Goal: Obtain resource: Download file/media

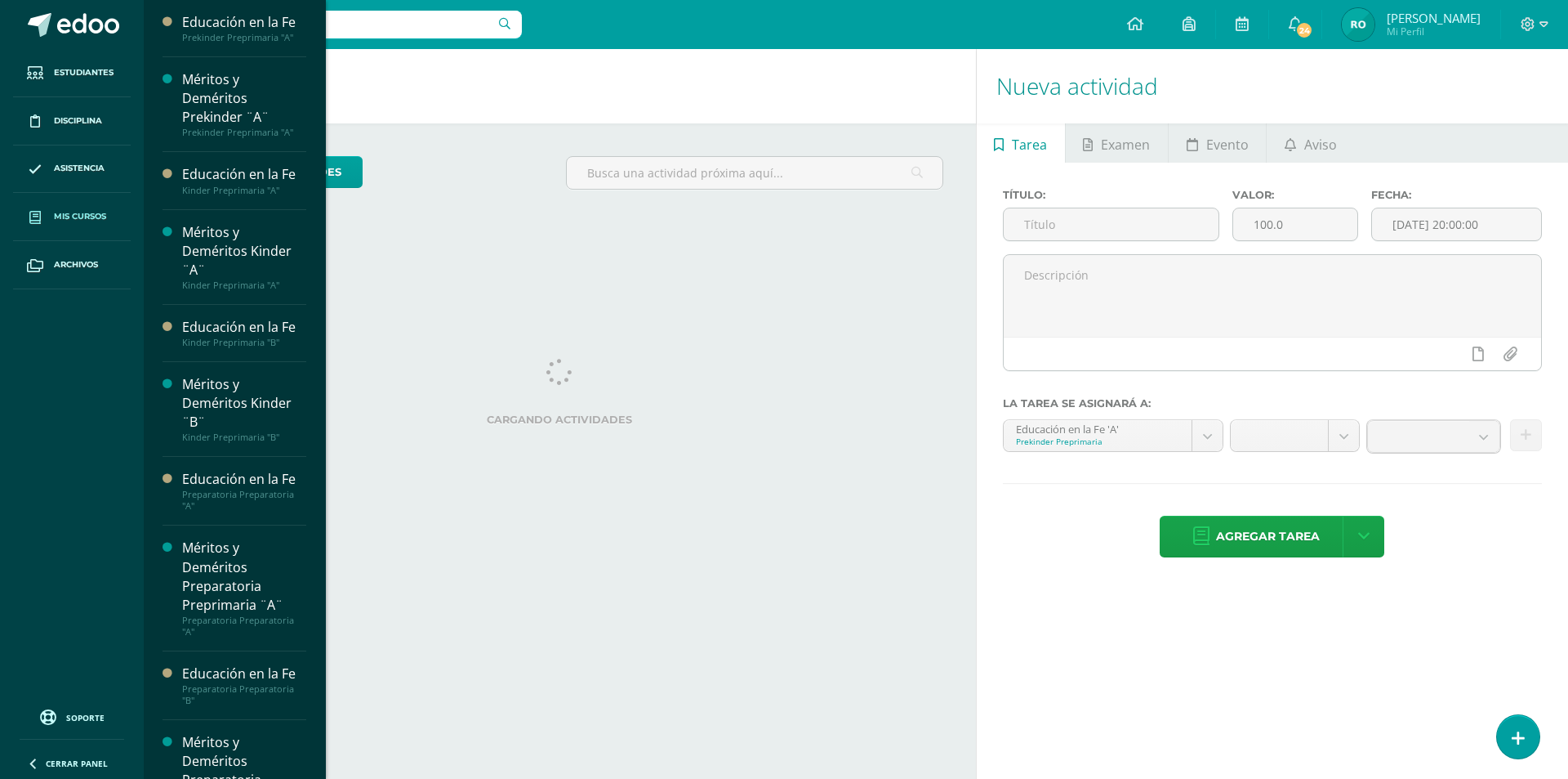
click at [125, 232] on link "Mis cursos" at bounding box center [71, 216] width 117 height 48
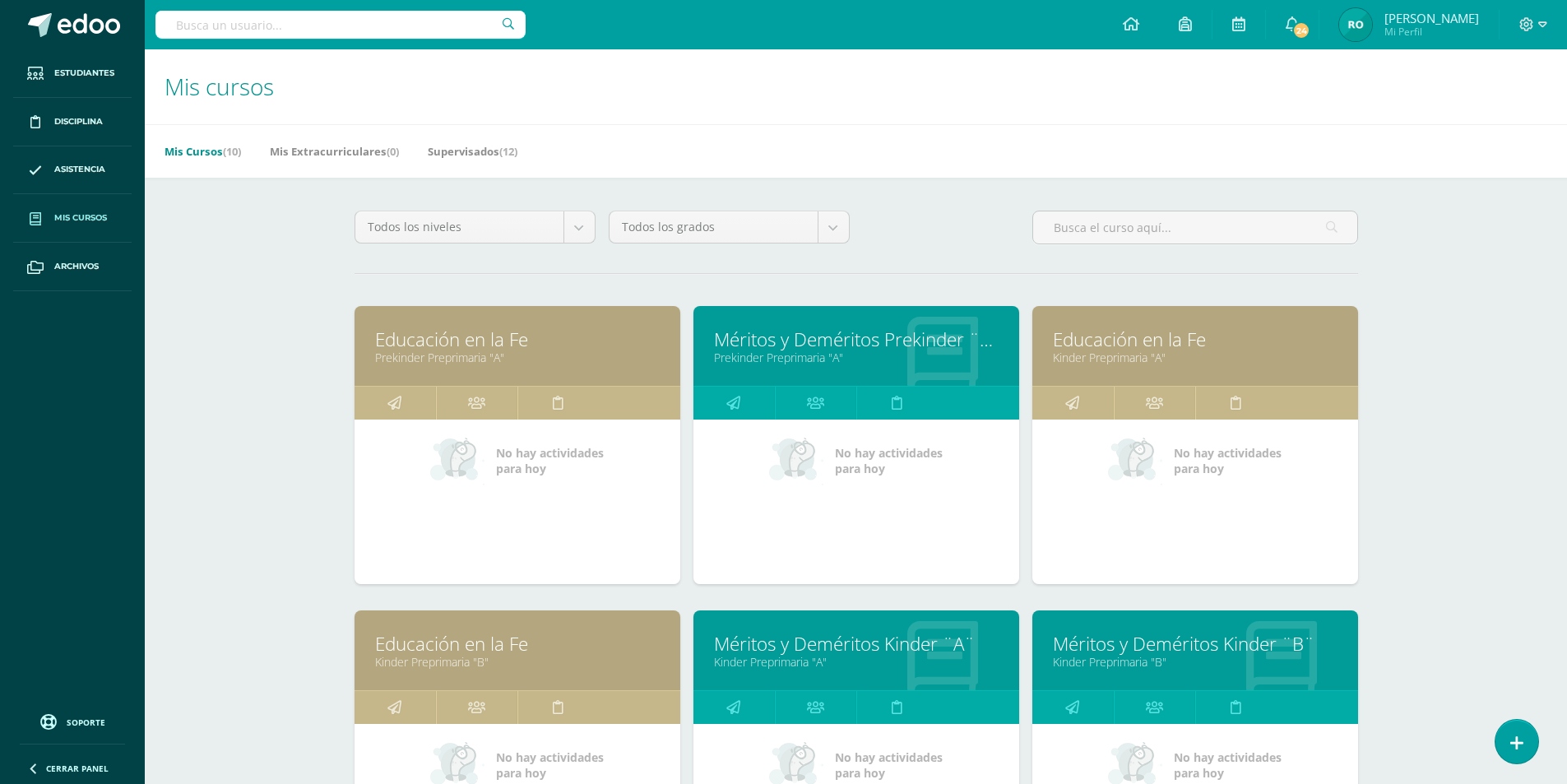
scroll to position [82, 0]
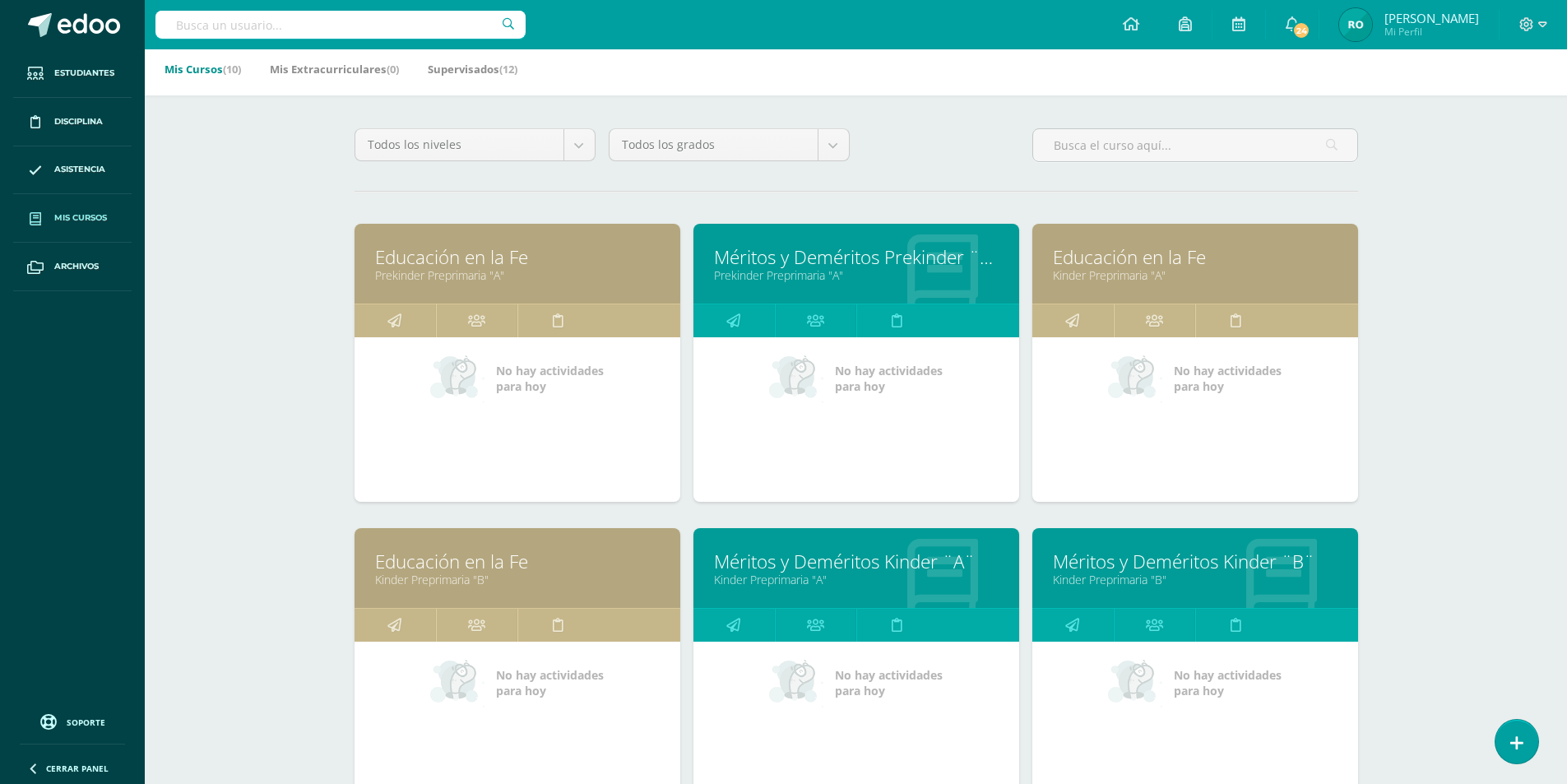
click at [1146, 562] on link "Méritos y Deméritos Kinder ¨B¨" at bounding box center [1195, 561] width 285 height 25
click at [1142, 564] on link "Méritos y Deméritos Kinder ¨B¨" at bounding box center [1195, 561] width 285 height 25
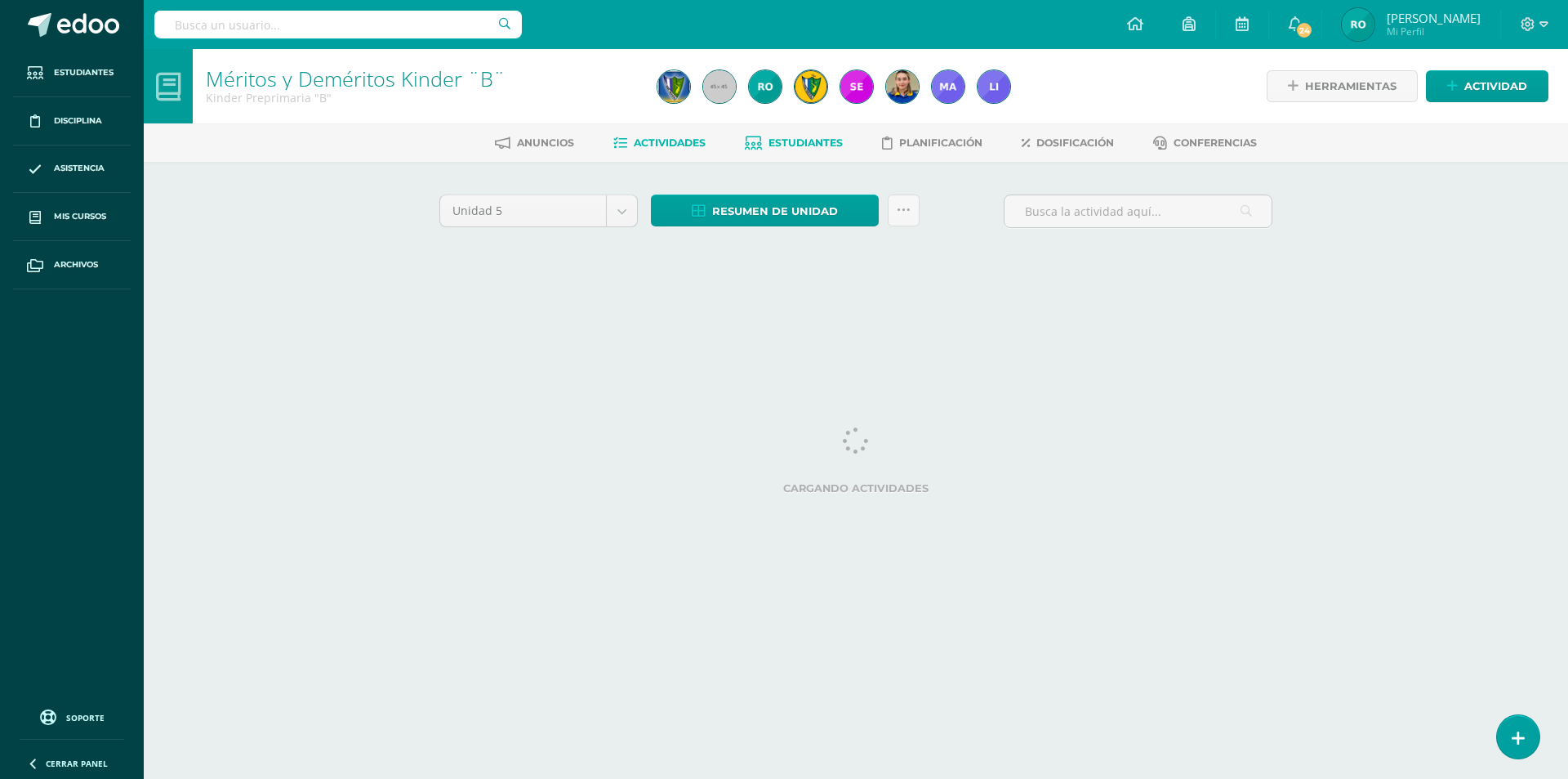
click at [795, 141] on span "Estudiantes" at bounding box center [806, 143] width 74 height 13
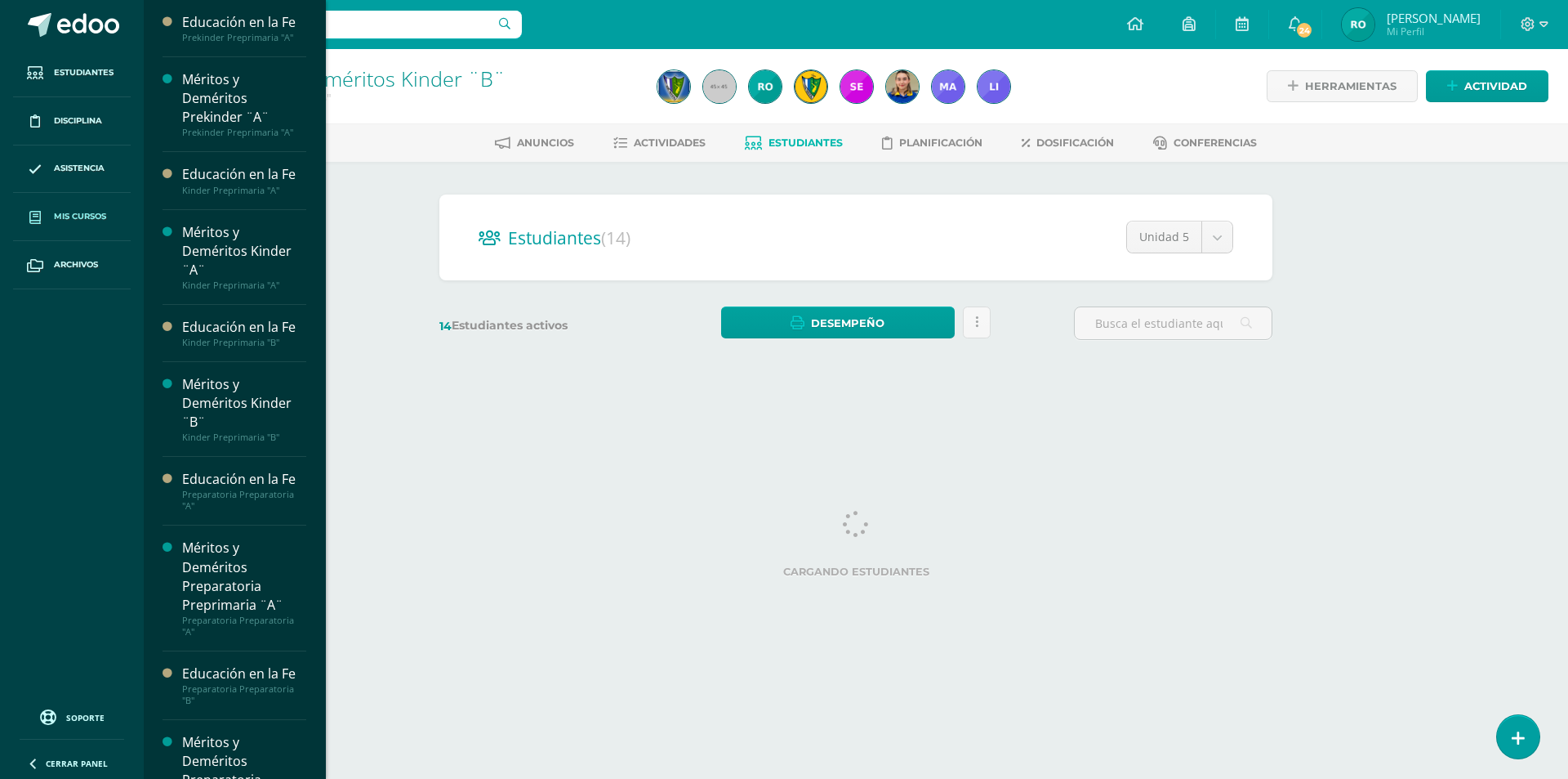
click at [110, 225] on link "Mis cursos" at bounding box center [71, 216] width 117 height 48
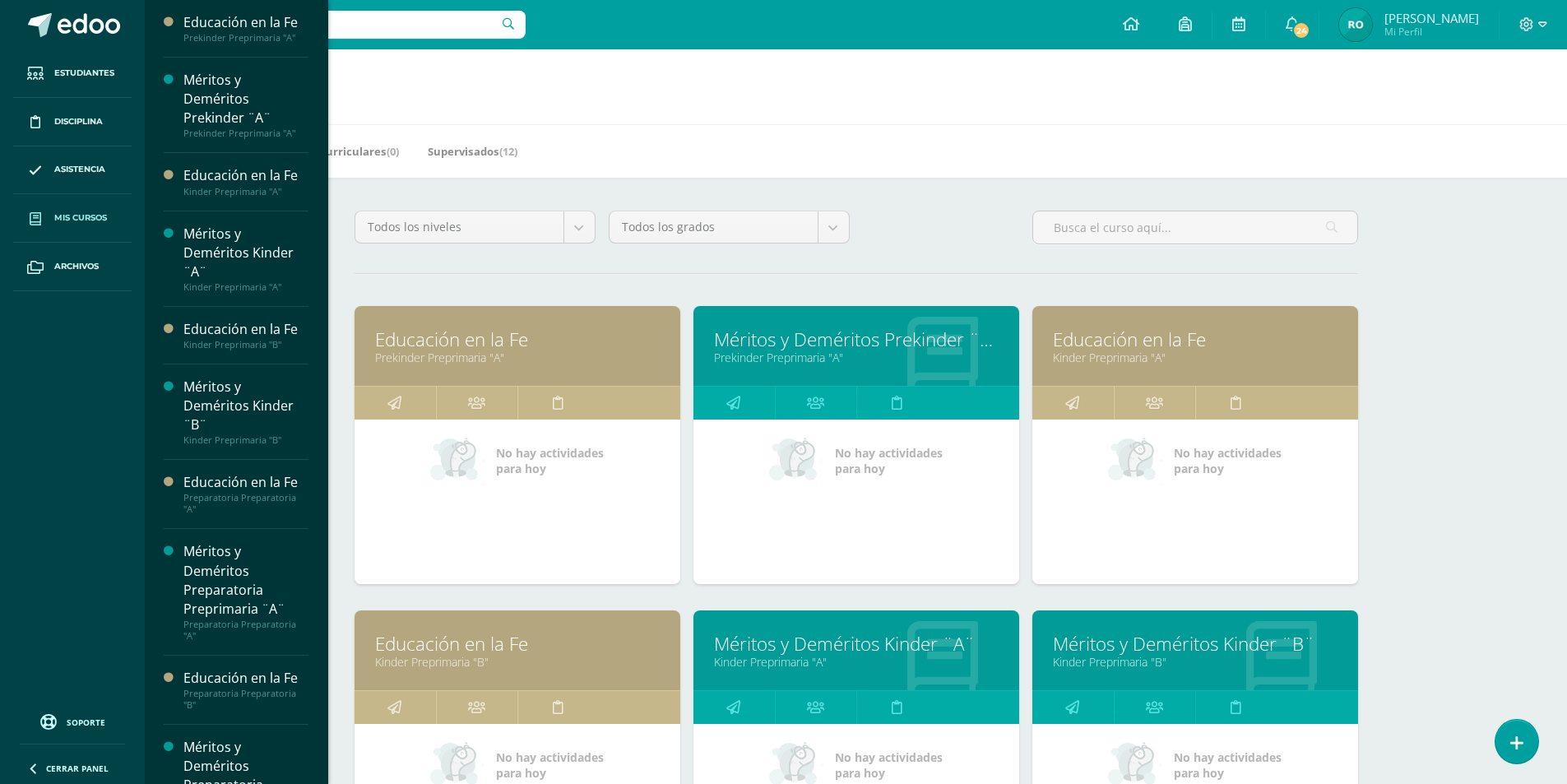
scroll to position [165, 0]
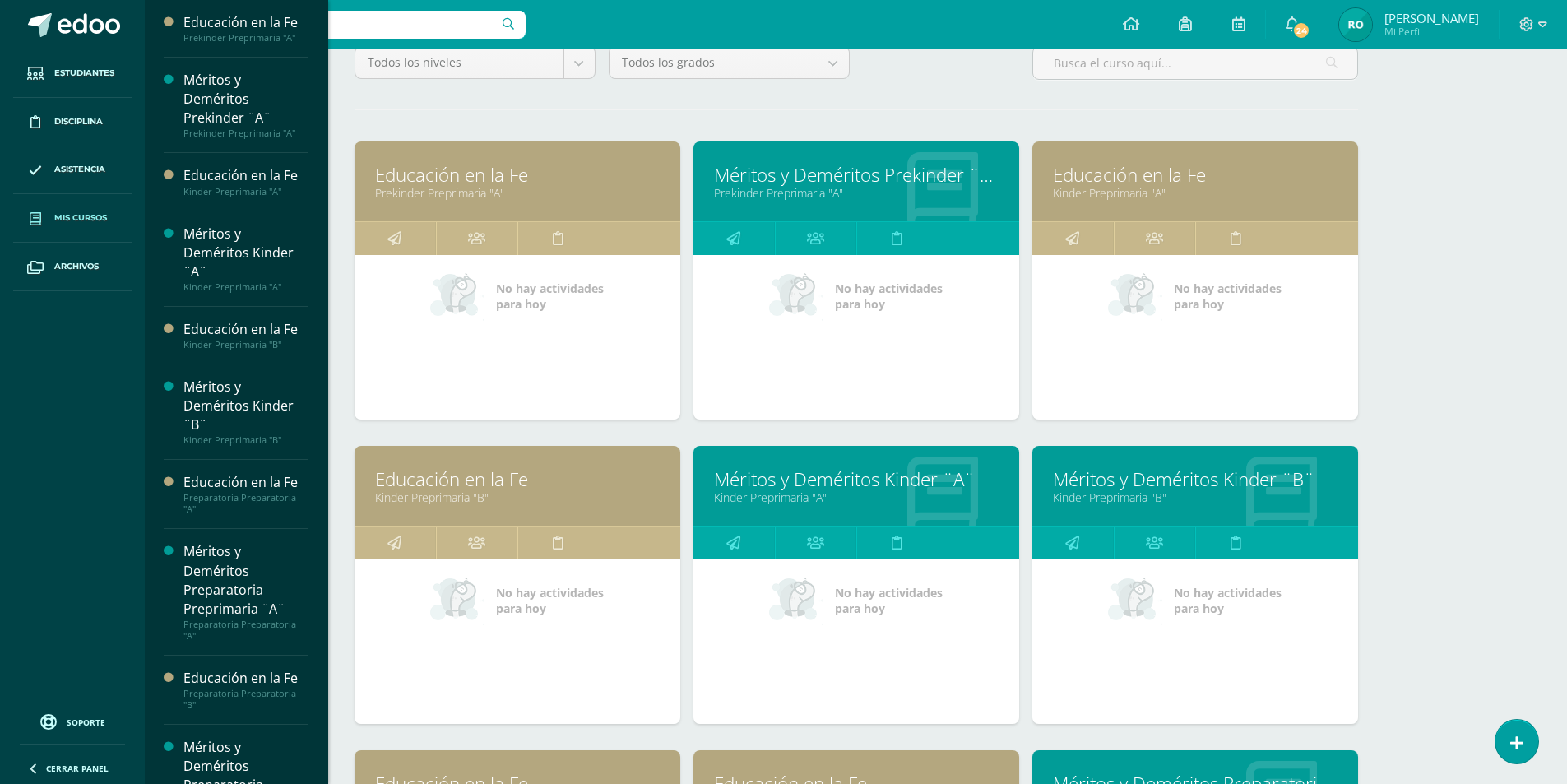
click at [496, 496] on link "Kinder Preprimaria "B"" at bounding box center [517, 497] width 285 height 15
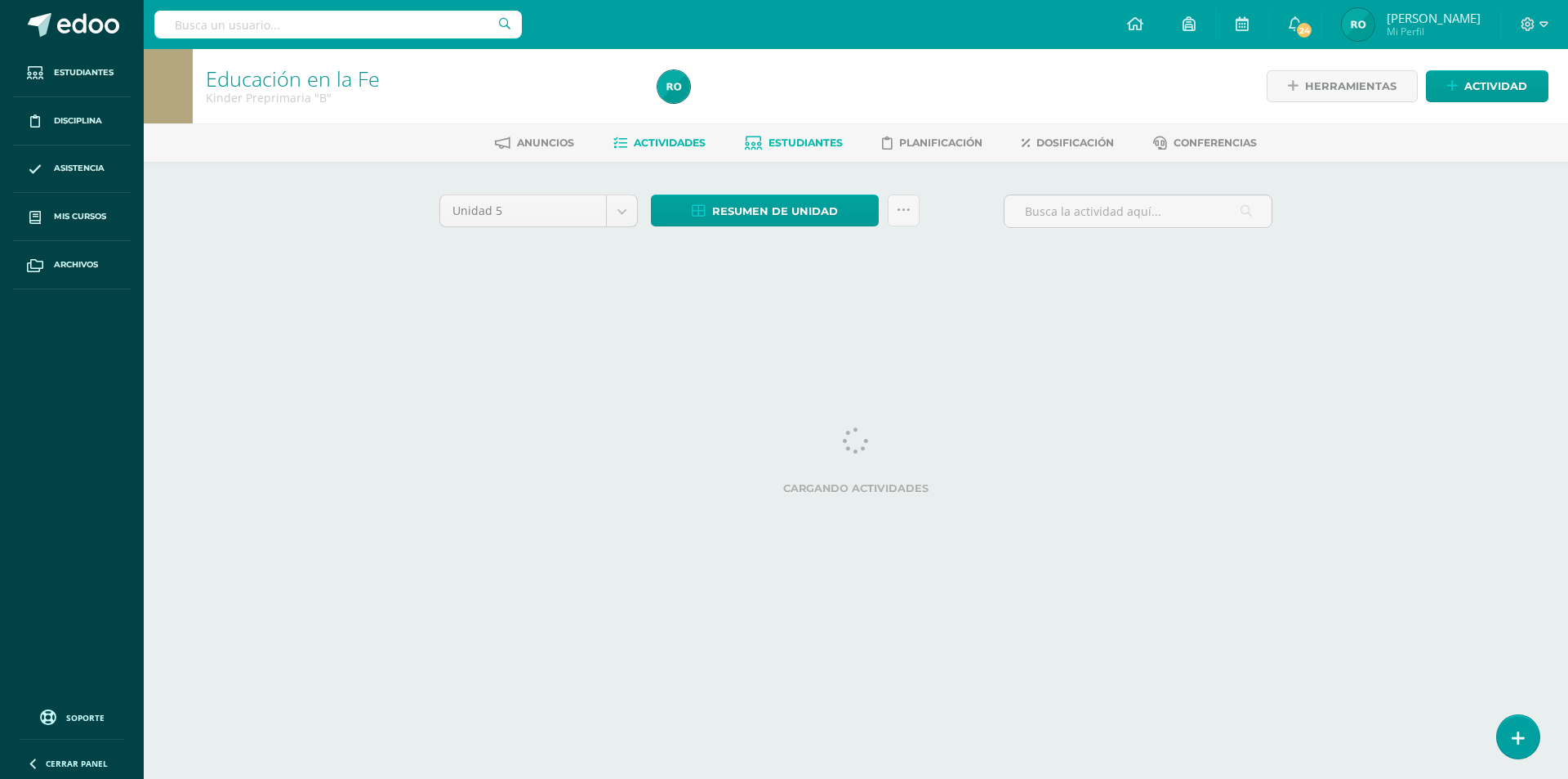
click at [808, 135] on link "Estudiantes" at bounding box center [794, 143] width 98 height 26
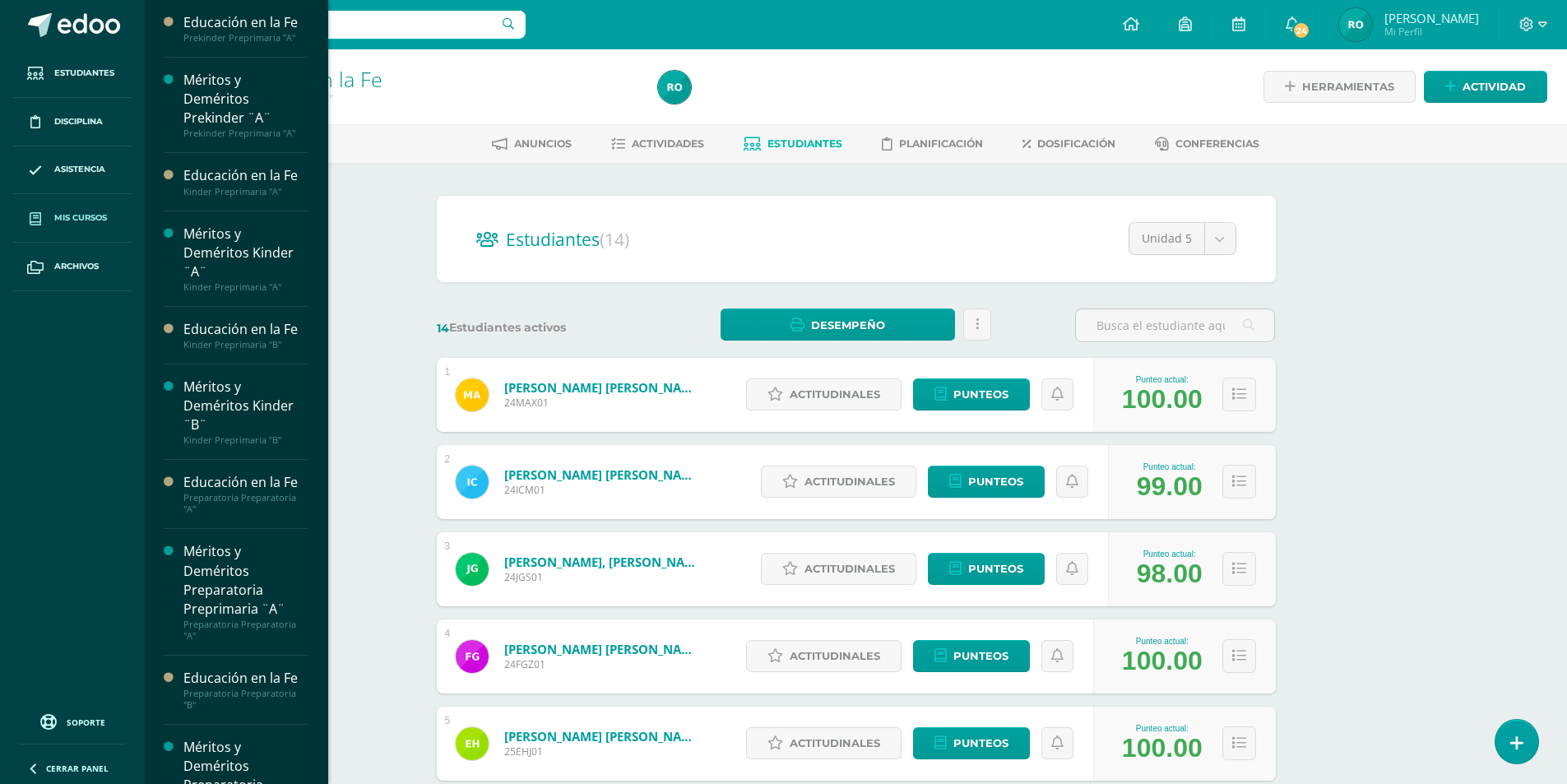
click at [86, 223] on span "Mis cursos" at bounding box center [81, 217] width 53 height 13
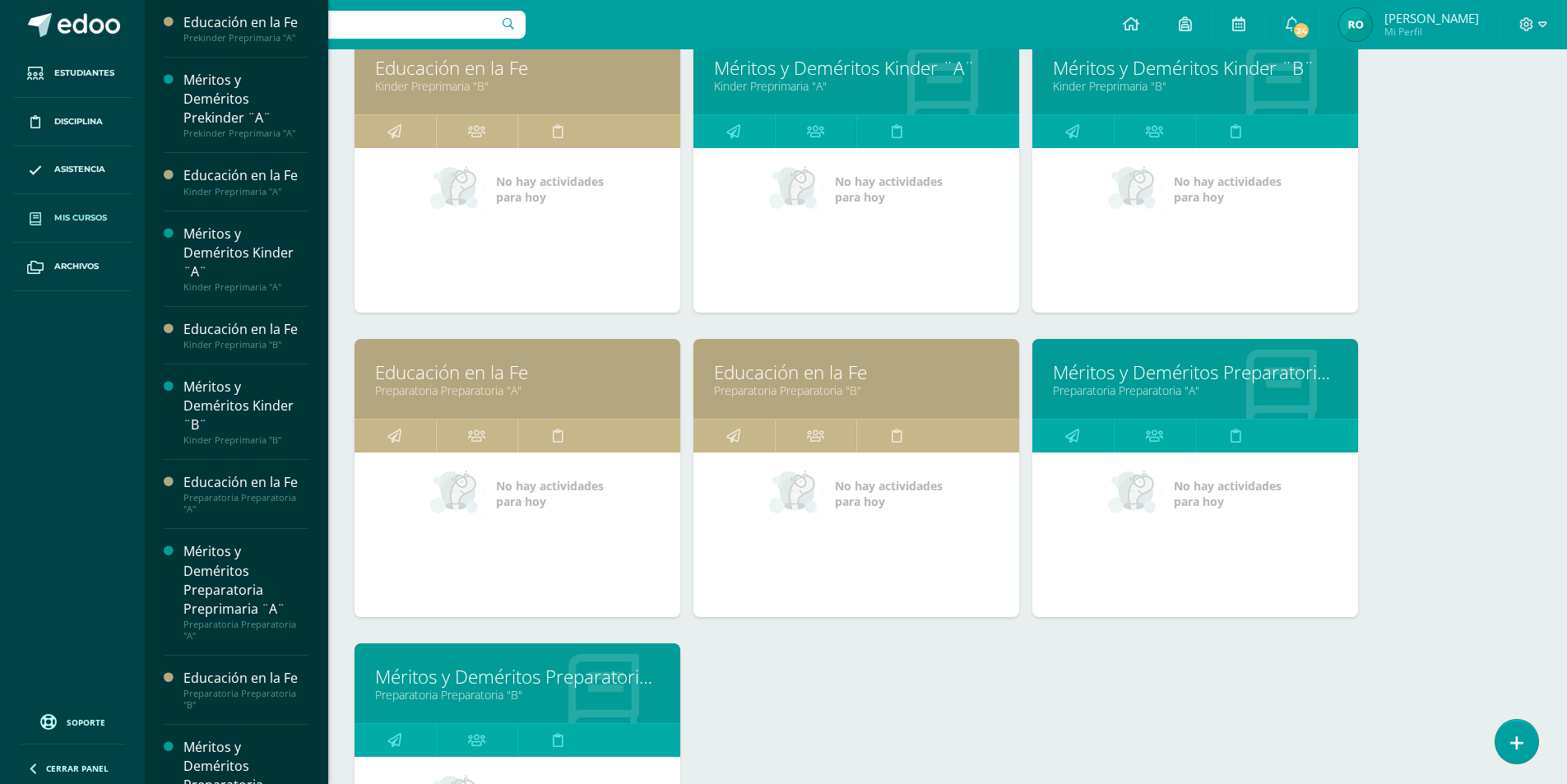
scroll to position [740, 0]
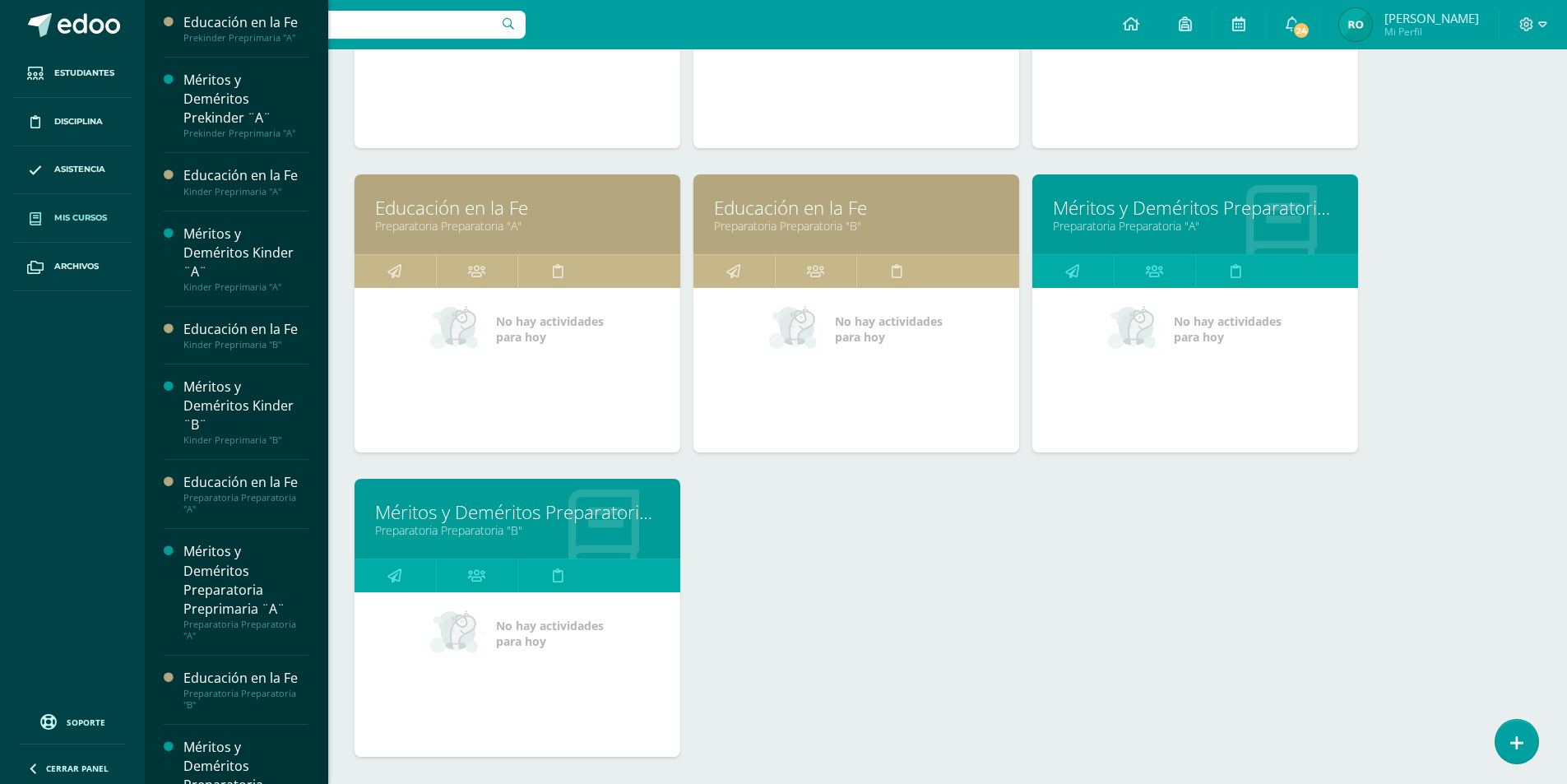
click at [578, 522] on link "Méritos y Deméritos Preparatoria Preprimaria ¨B¨" at bounding box center [517, 512] width 285 height 25
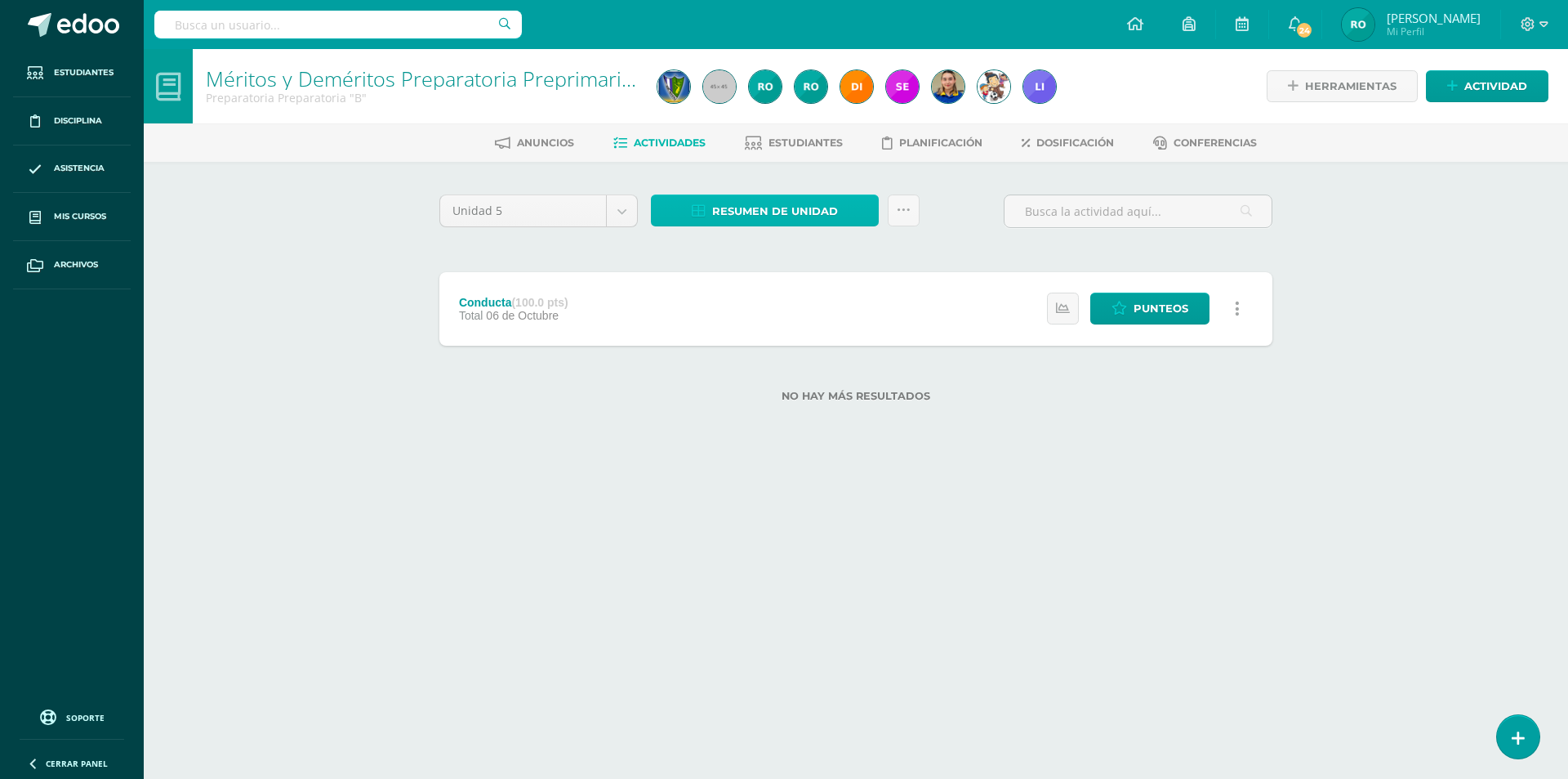
click at [799, 209] on span "Resumen de unidad" at bounding box center [774, 211] width 126 height 30
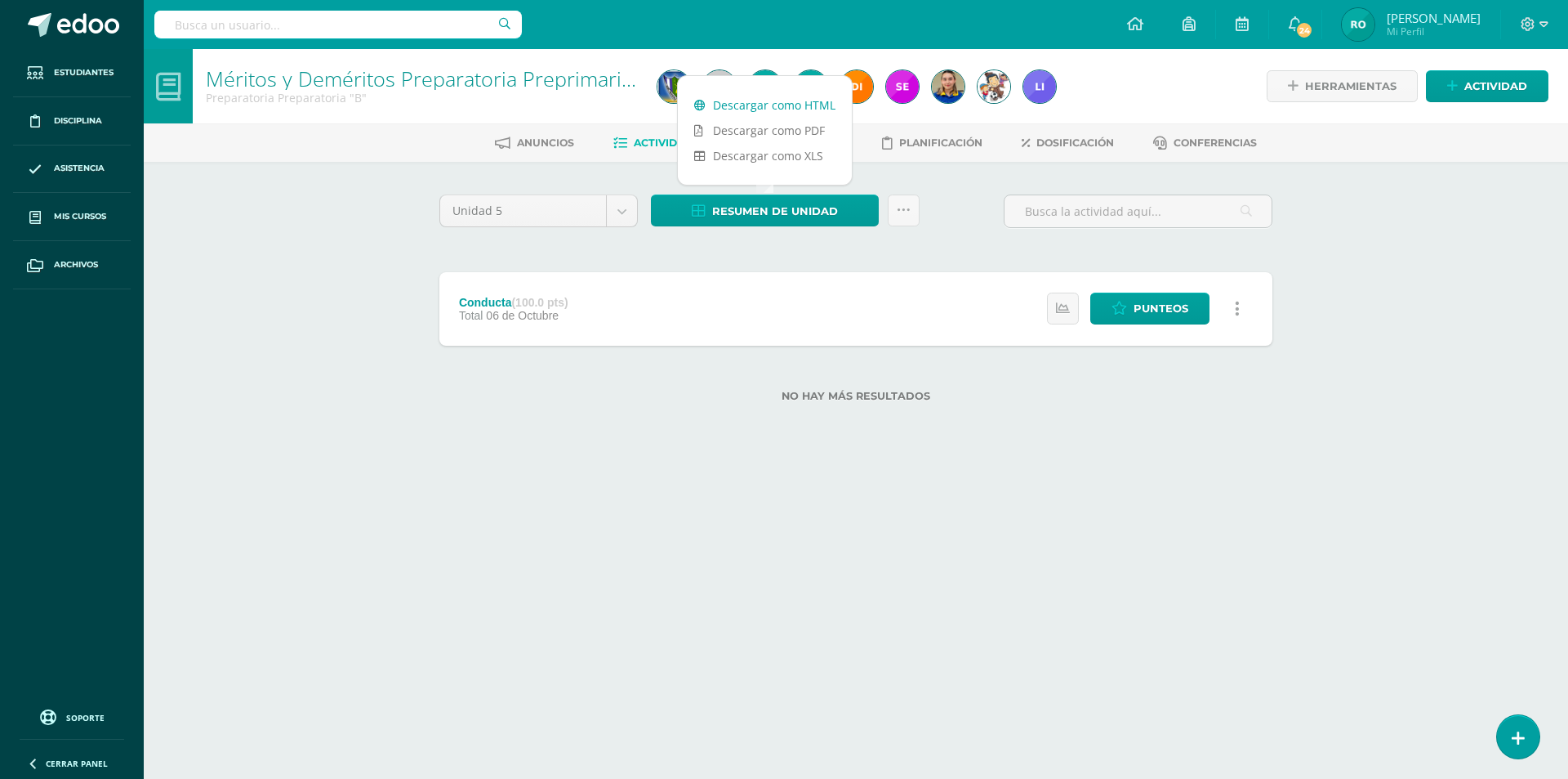
click at [793, 105] on link "Descargar como HTML" at bounding box center [765, 105] width 174 height 25
click at [1051, 134] on link "Dosificación" at bounding box center [1067, 143] width 92 height 26
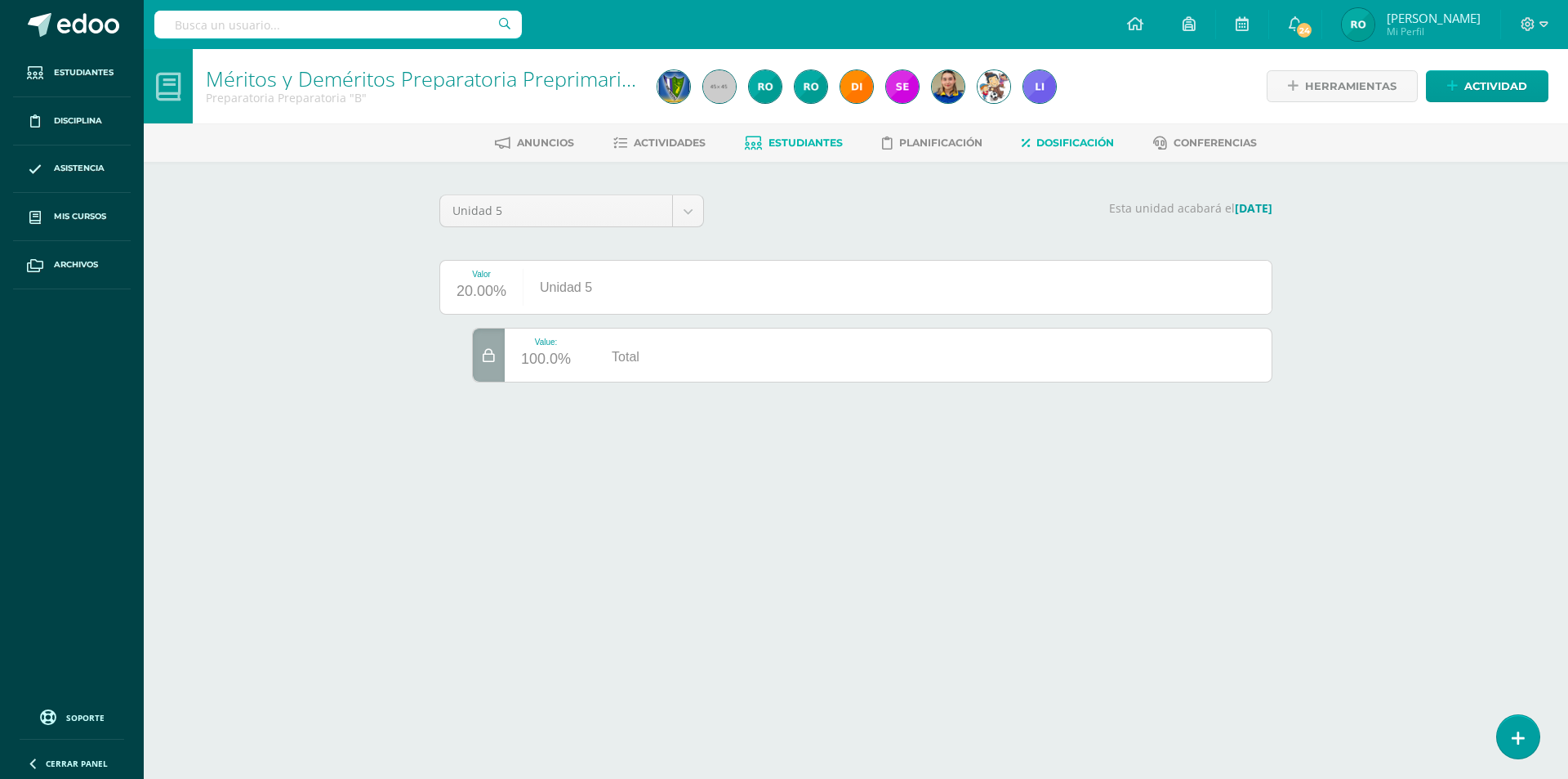
click at [768, 138] on span "Estudiantes" at bounding box center [806, 143] width 74 height 13
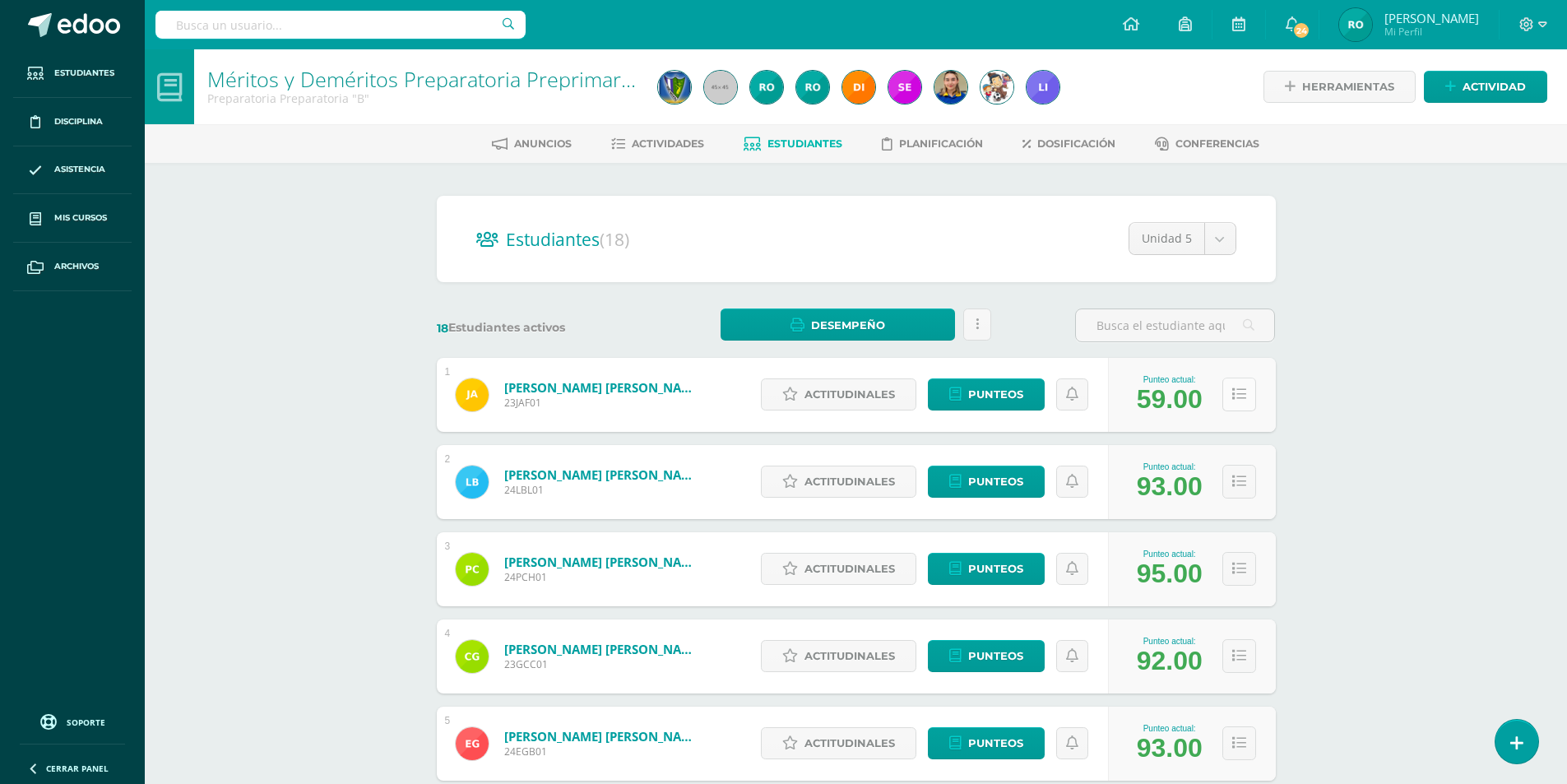
click at [1238, 393] on icon at bounding box center [1239, 394] width 14 height 14
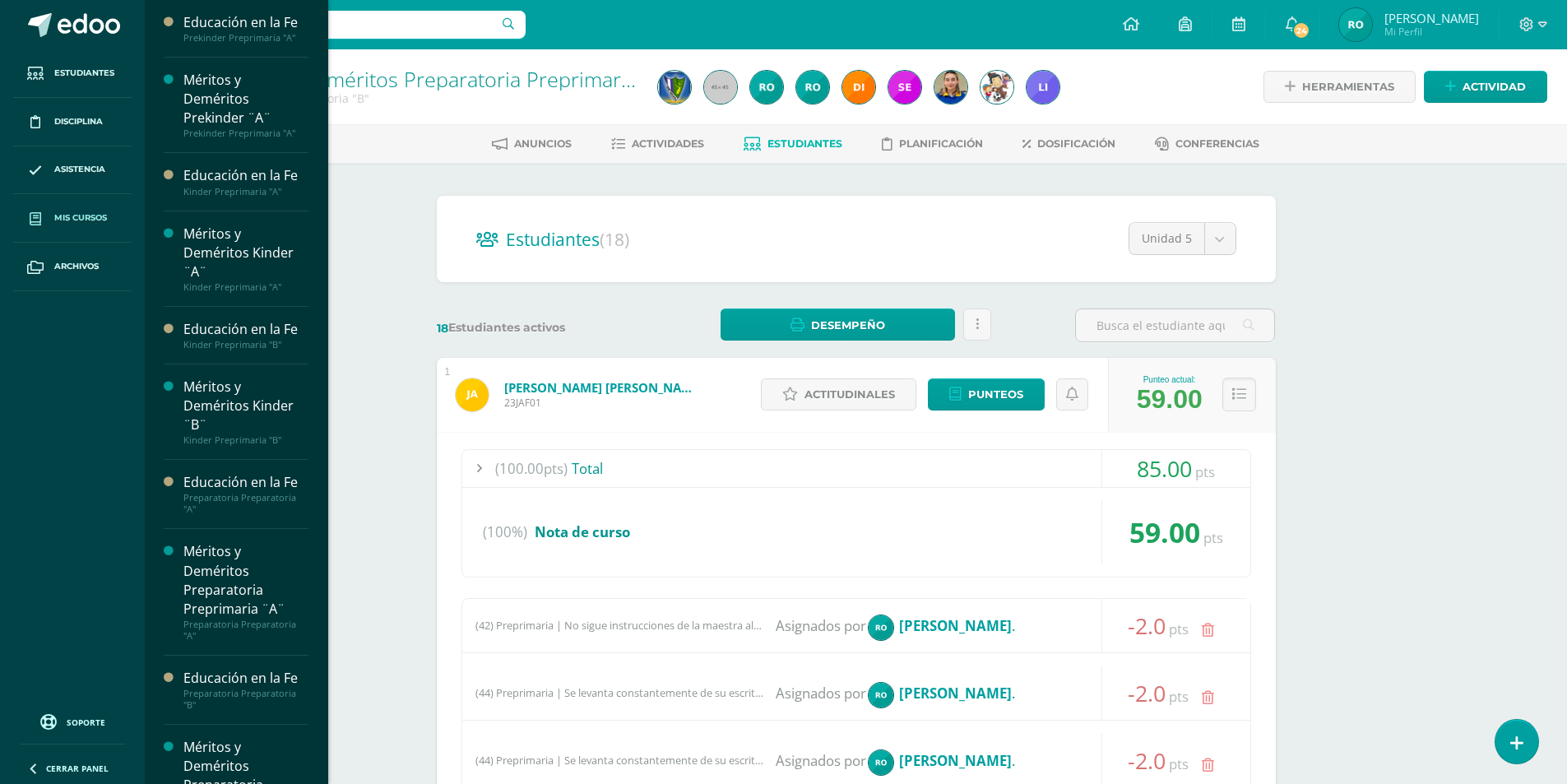
click at [60, 215] on span "Mis cursos" at bounding box center [81, 217] width 53 height 13
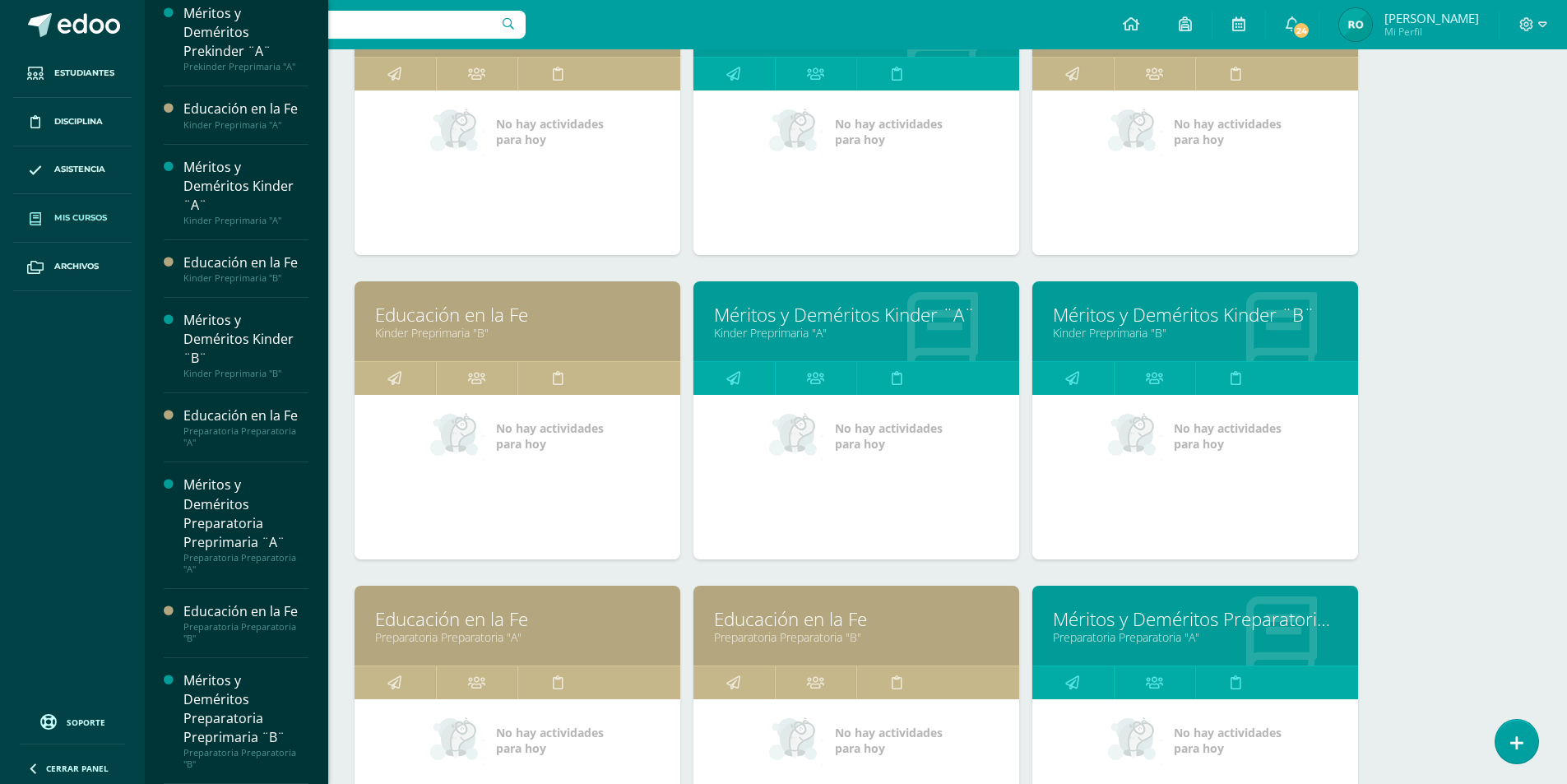
scroll to position [576, 0]
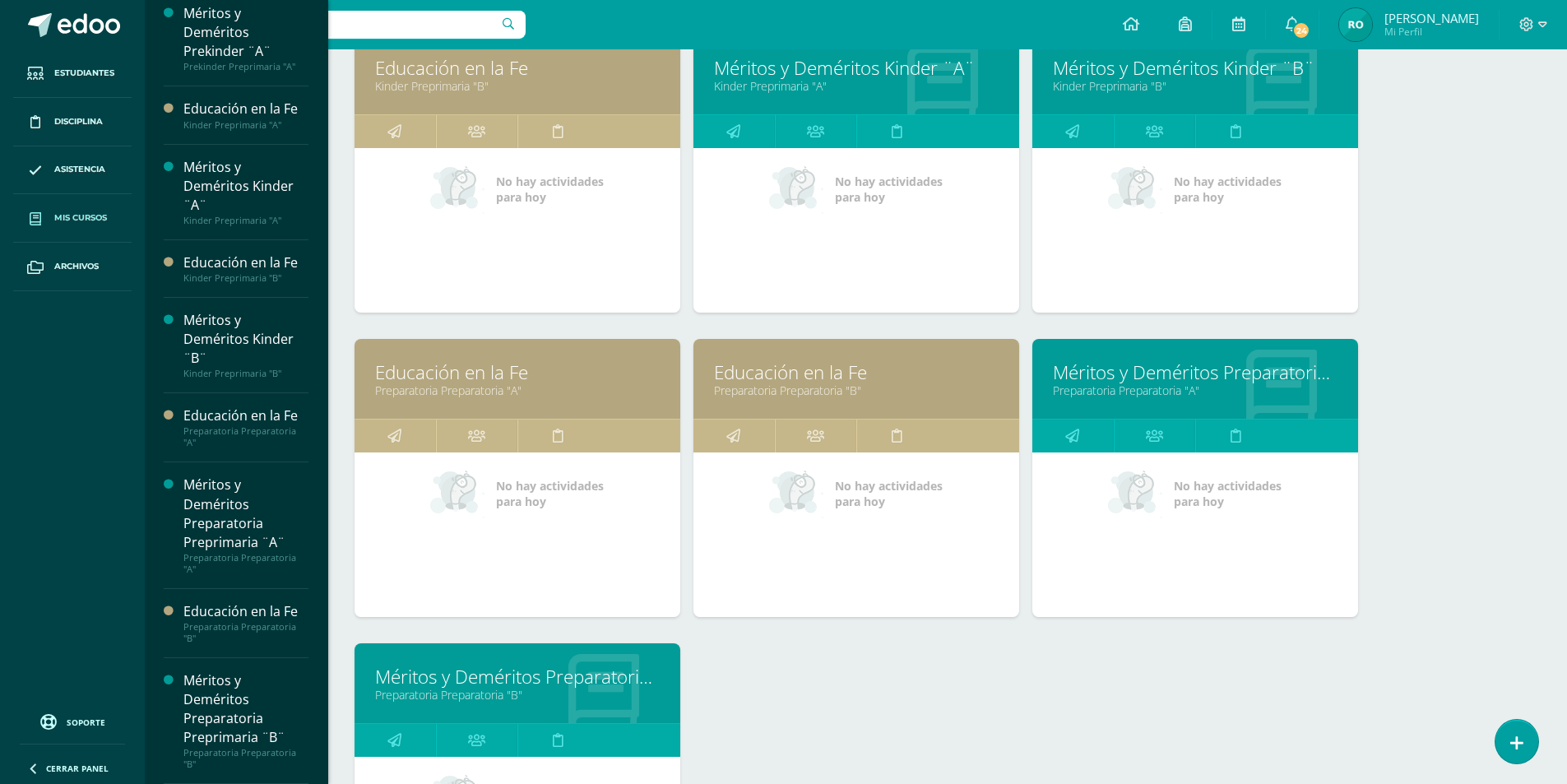
click at [487, 365] on link "Educación en la Fe" at bounding box center [517, 372] width 285 height 25
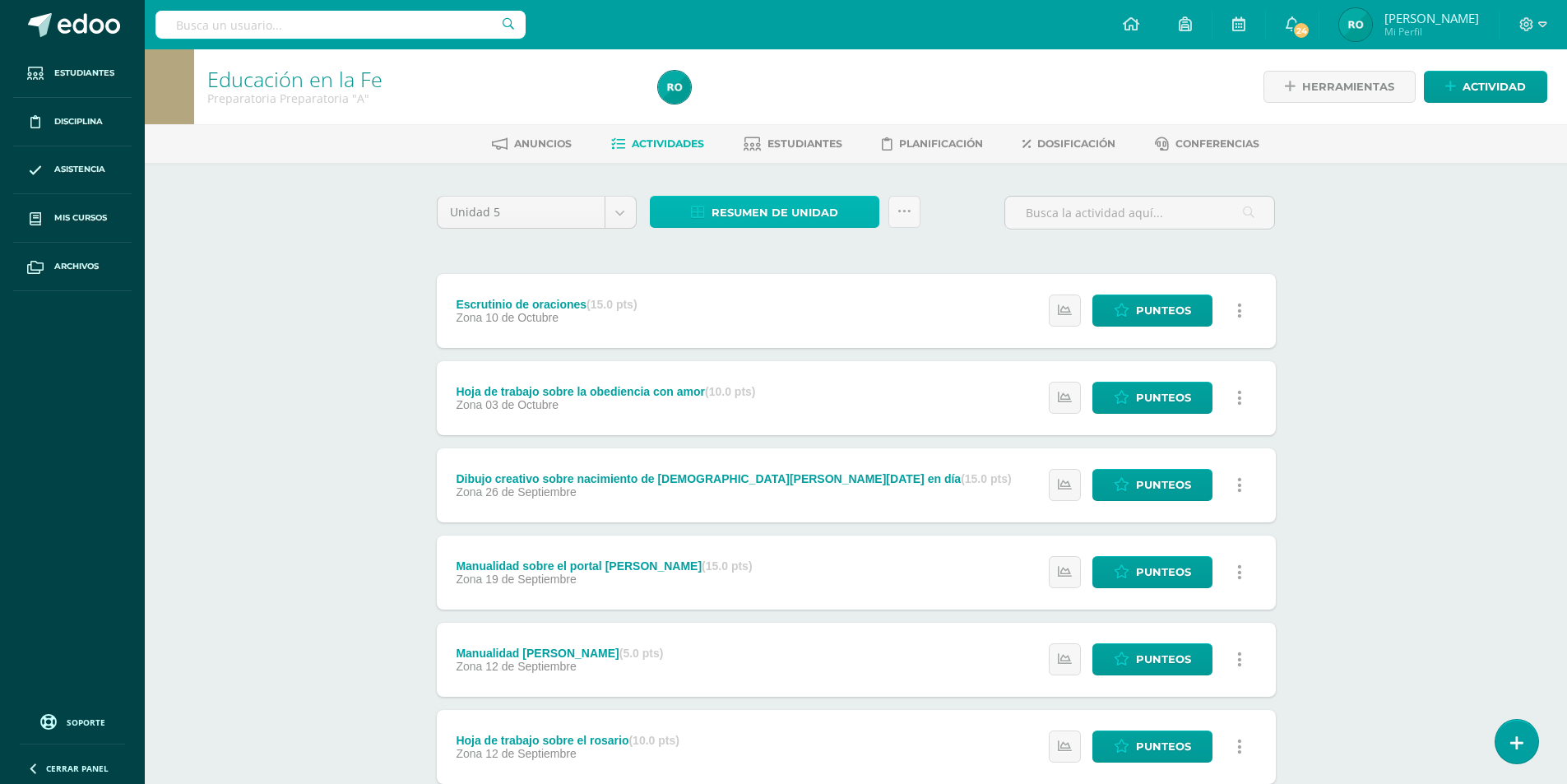
click at [747, 214] on span "Resumen de unidad" at bounding box center [774, 212] width 127 height 31
click at [775, 104] on link "Descargar como HTML" at bounding box center [765, 105] width 175 height 25
